Goal: Navigation & Orientation: Understand site structure

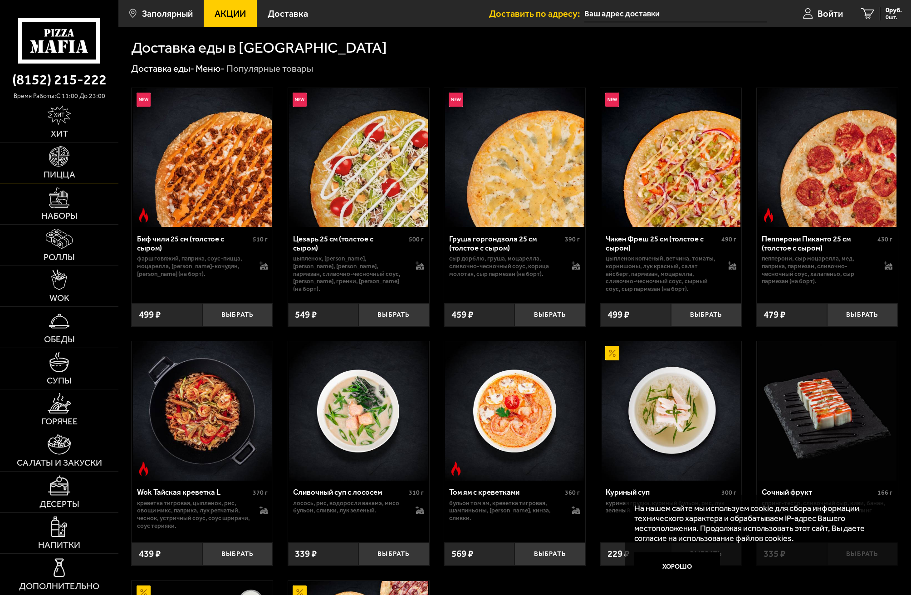
click at [74, 171] on span "Пицца" at bounding box center [60, 174] width 32 height 9
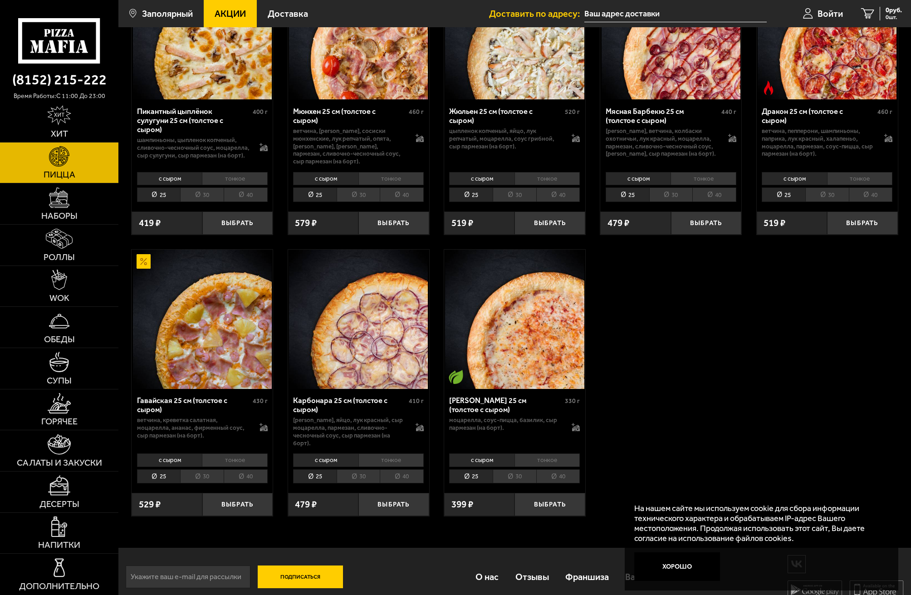
scroll to position [1293, 0]
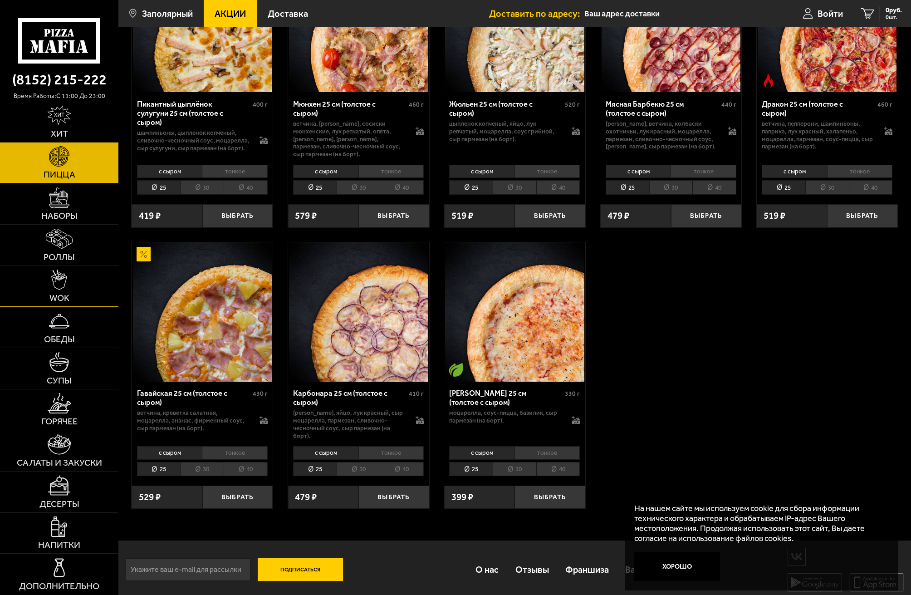
click at [69, 285] on link "WOK" at bounding box center [59, 286] width 118 height 41
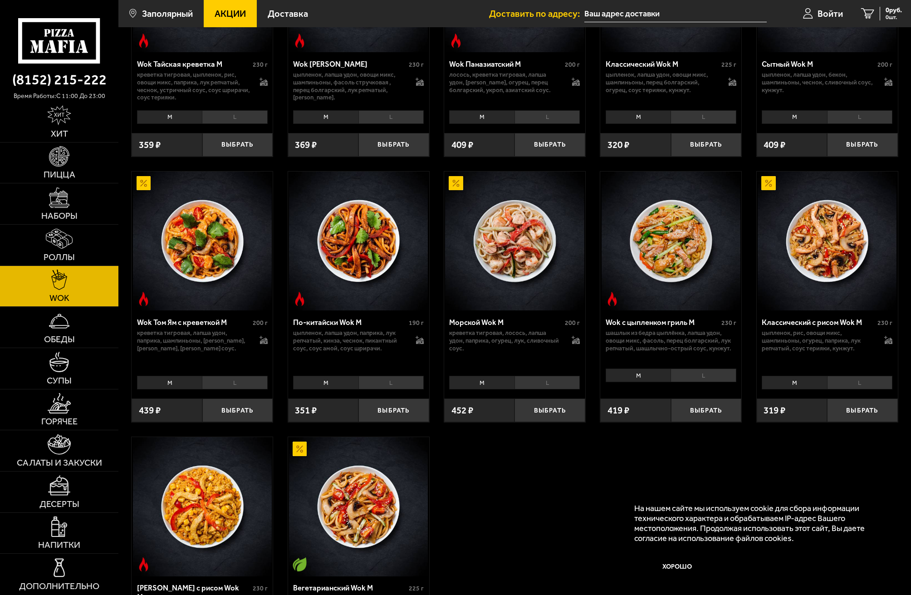
scroll to position [416, 0]
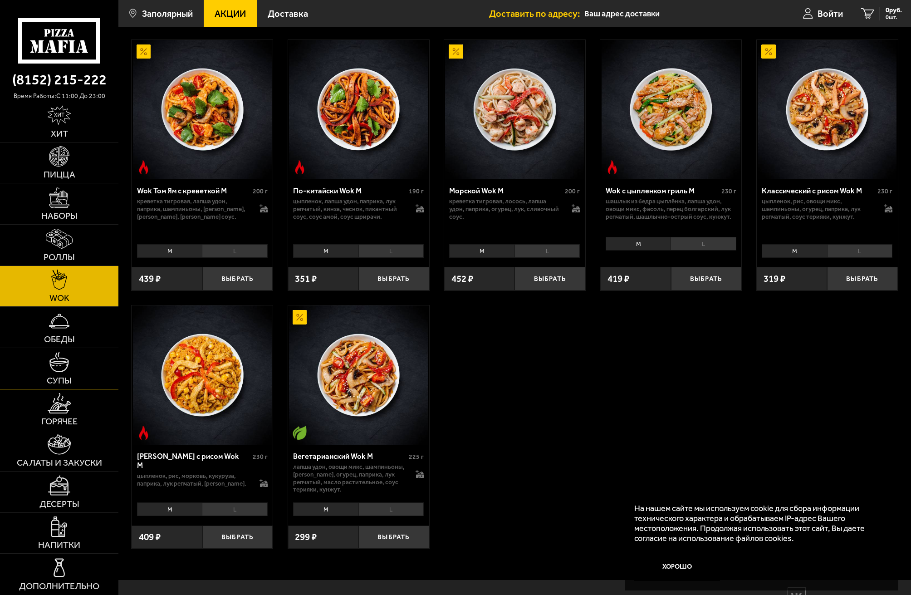
click at [74, 368] on link "Супы" at bounding box center [59, 368] width 118 height 41
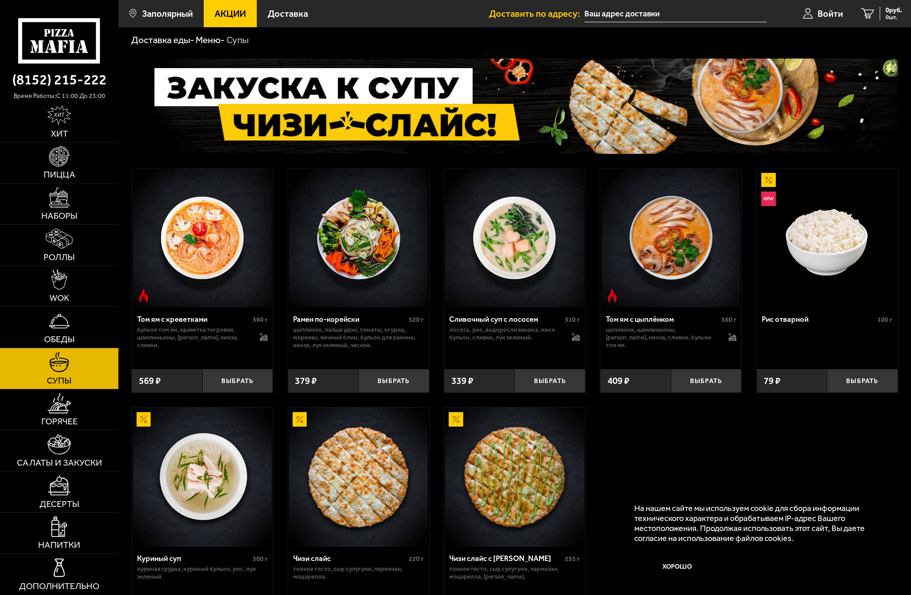
scroll to position [136, 0]
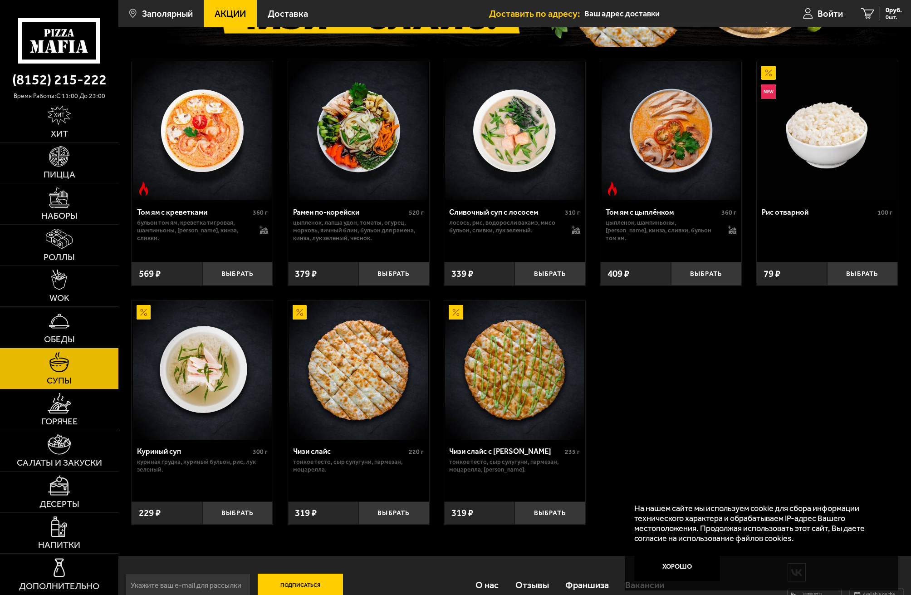
click at [103, 417] on link "Горячее" at bounding box center [59, 409] width 118 height 41
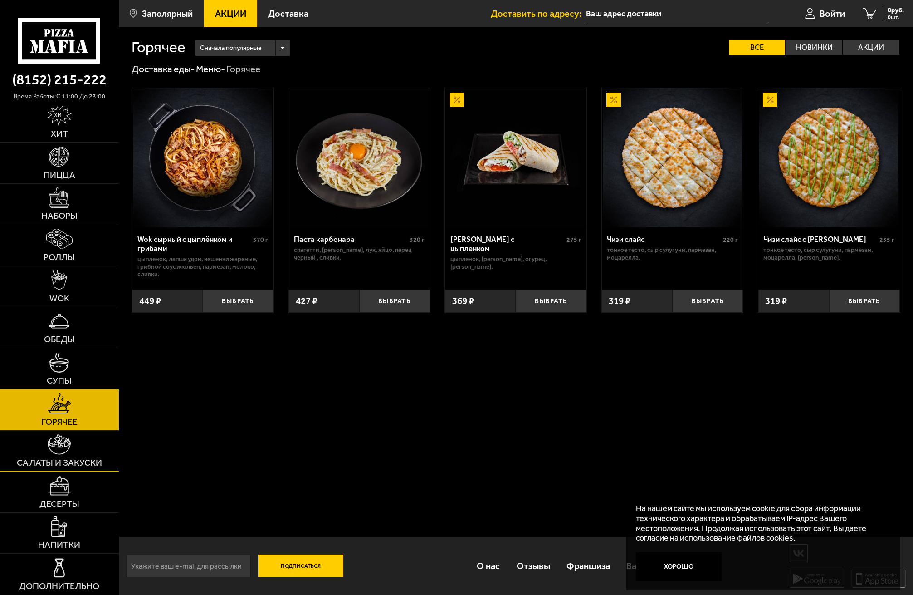
click at [76, 458] on span "Салаты и закуски" at bounding box center [59, 462] width 85 height 9
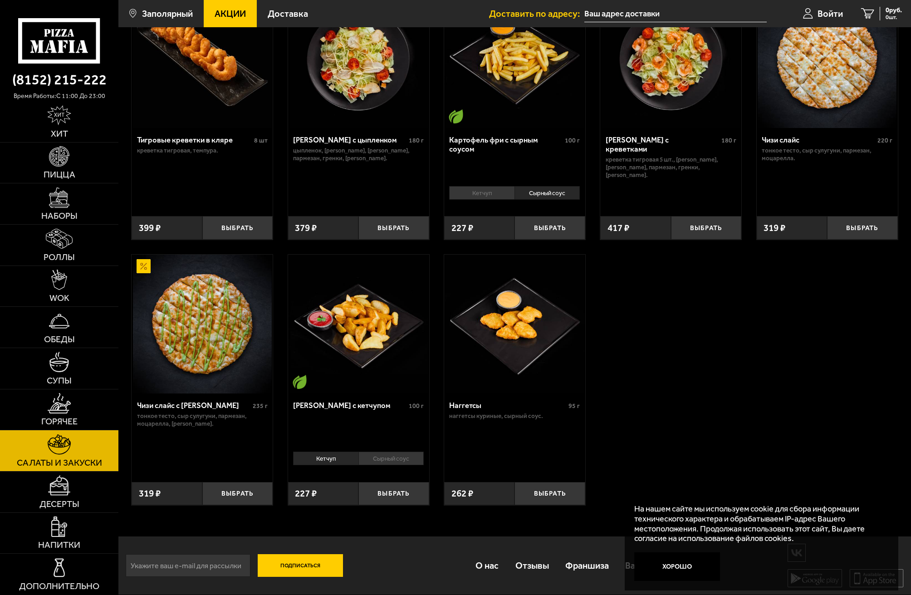
scroll to position [100, 0]
click at [66, 493] on img at bounding box center [59, 485] width 23 height 20
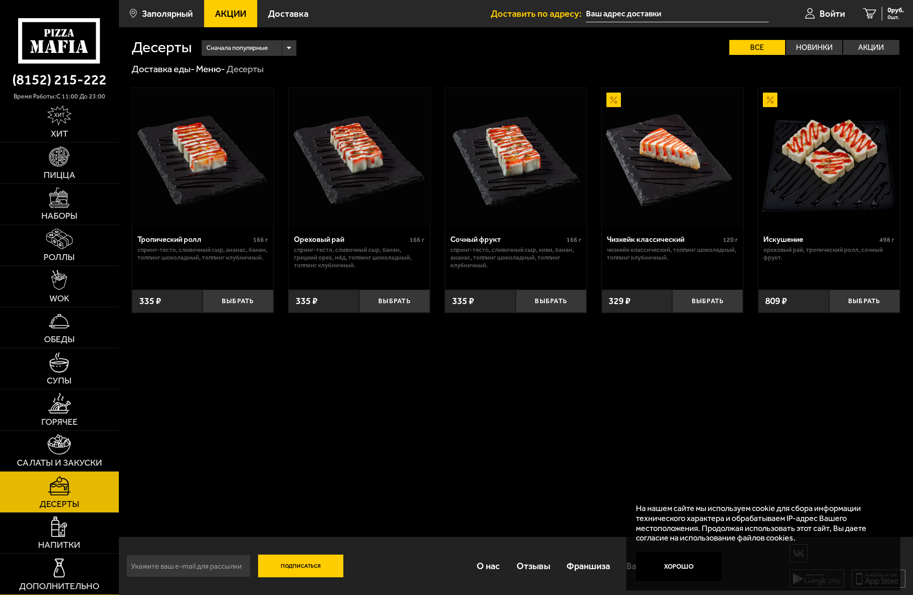
click at [61, 567] on img at bounding box center [59, 568] width 20 height 20
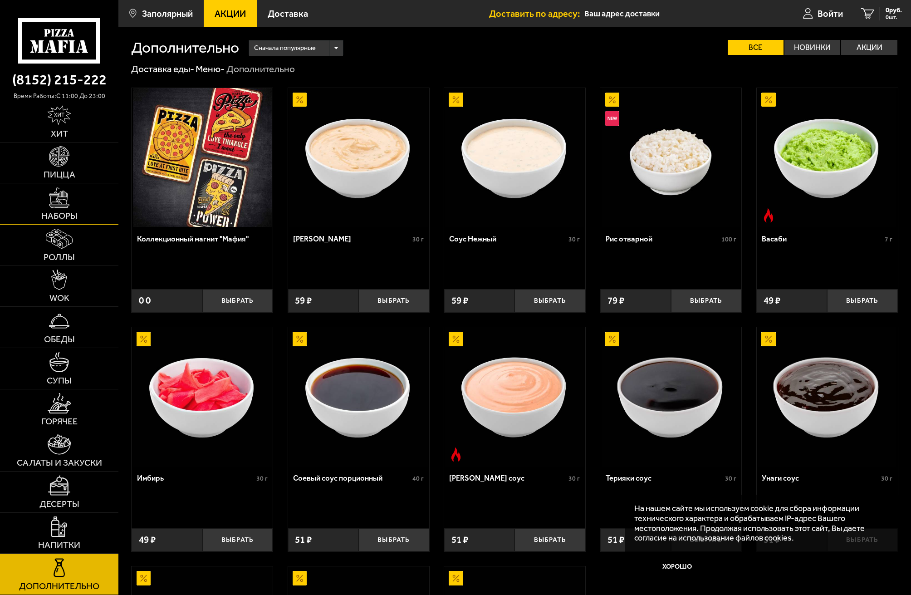
click at [84, 209] on link "Наборы" at bounding box center [59, 203] width 118 height 41
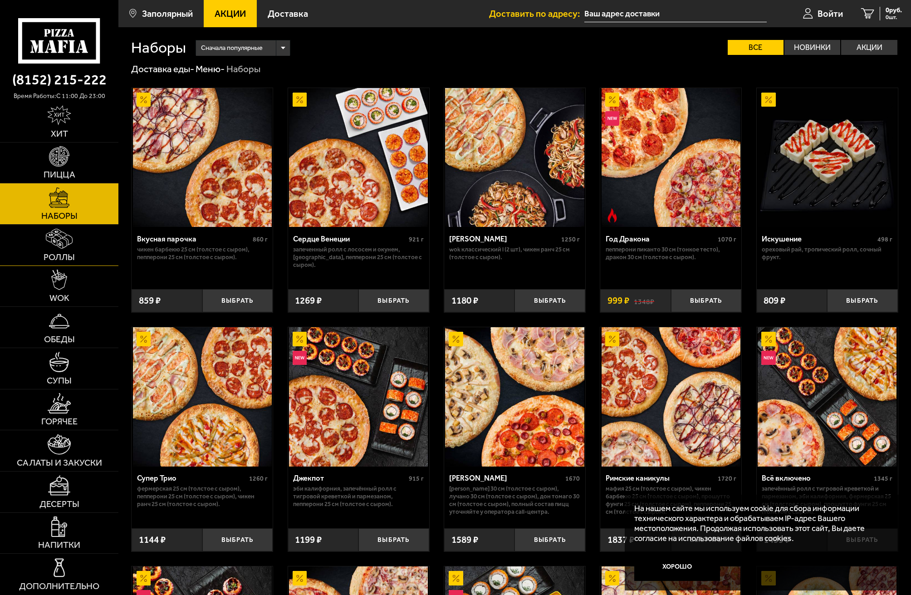
click at [71, 253] on span "Роллы" at bounding box center [59, 257] width 31 height 9
